Goal: Task Accomplishment & Management: Manage account settings

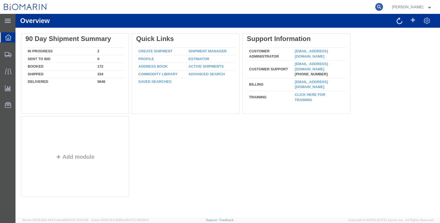
click at [383, 6] on icon at bounding box center [380, 7] width 8 height 8
click at [297, 7] on input "search" at bounding box center [291, 6] width 168 height 13
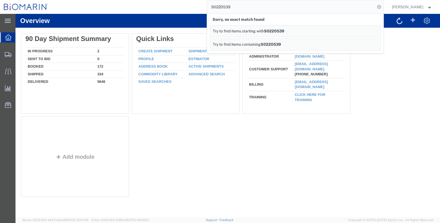
click at [248, 6] on input "S0220539" at bounding box center [291, 6] width 168 height 13
drag, startPoint x: 231, startPoint y: 6, endPoint x: 248, endPoint y: 7, distance: 17.0
click at [240, 7] on input "S0220539" at bounding box center [291, 6] width 168 height 13
type input "S02120539"
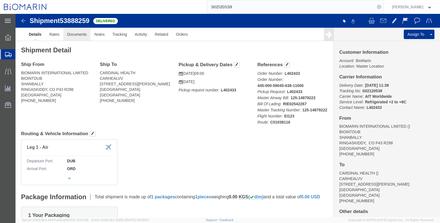
click link "Documents"
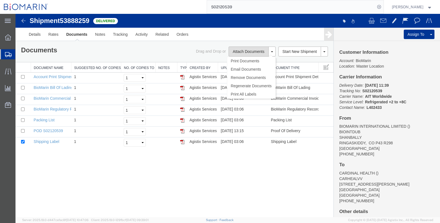
click at [249, 53] on button "Attach Documents" at bounding box center [249, 52] width 40 height 10
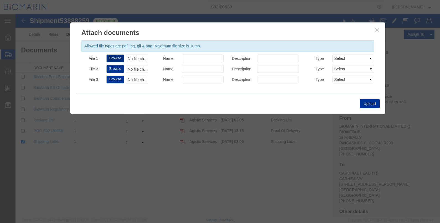
click at [118, 59] on button "Browse" at bounding box center [115, 59] width 17 height 8
type input "C:\fakepath\B8P-1543959-3.pdf"
click at [368, 103] on button "Upload" at bounding box center [370, 103] width 20 height 9
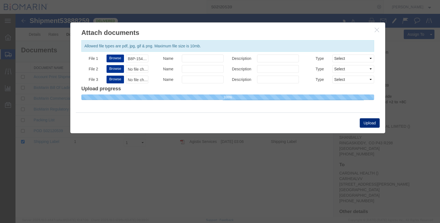
select select
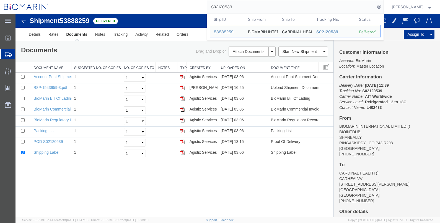
drag, startPoint x: 245, startPoint y: 8, endPoint x: 235, endPoint y: 6, distance: 10.9
click at [236, 6] on input "S02120539" at bounding box center [291, 6] width 168 height 13
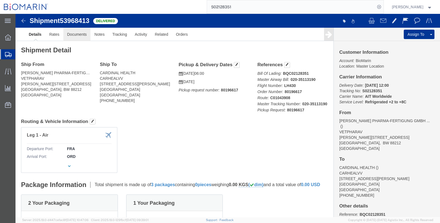
click link "Documents"
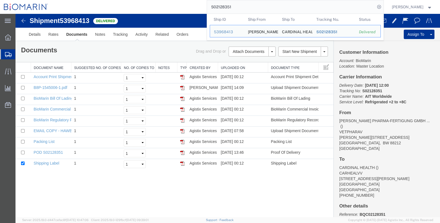
click at [247, 5] on input "S02128351" at bounding box center [291, 6] width 168 height 13
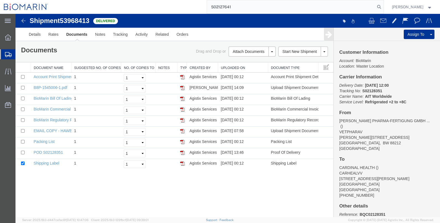
type input "S02127641"
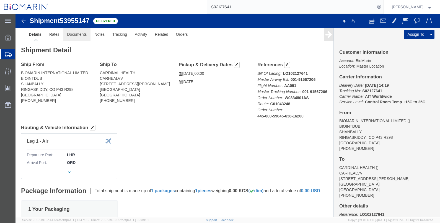
click link "Documents"
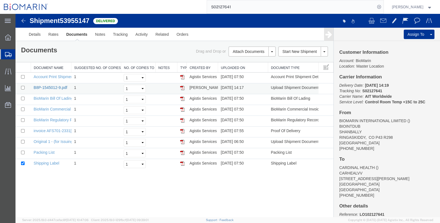
click at [48, 86] on link "B8P-1545012-9.pdf" at bounding box center [51, 87] width 34 height 4
